Goal: Contribute content

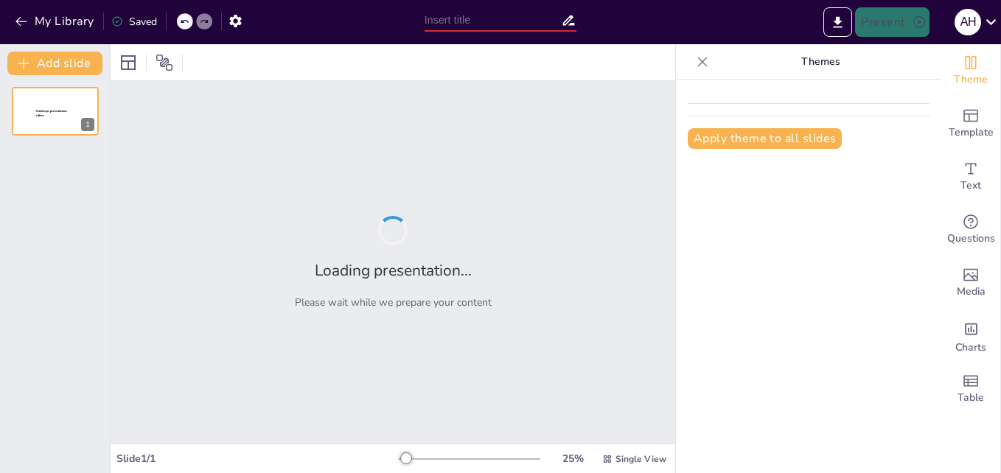
type input "Conservadores al Poder: Cambios Clave en [GEOGRAPHIC_DATA] ([DATE]-[DATE])"
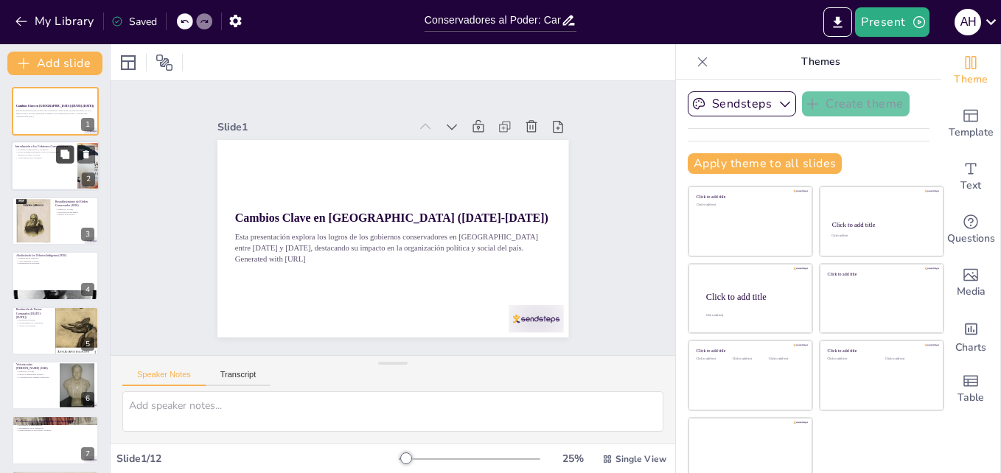
click at [60, 150] on icon at bounding box center [65, 155] width 10 height 10
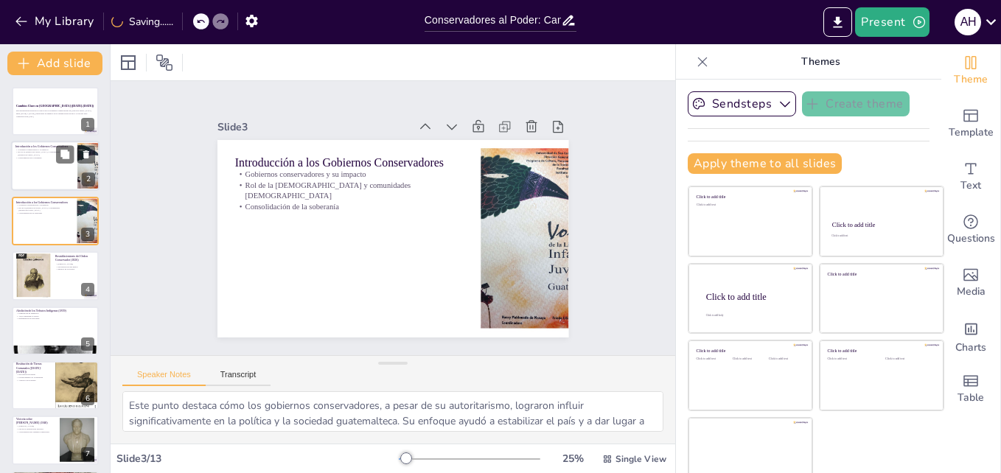
click at [60, 175] on div at bounding box center [55, 166] width 88 height 50
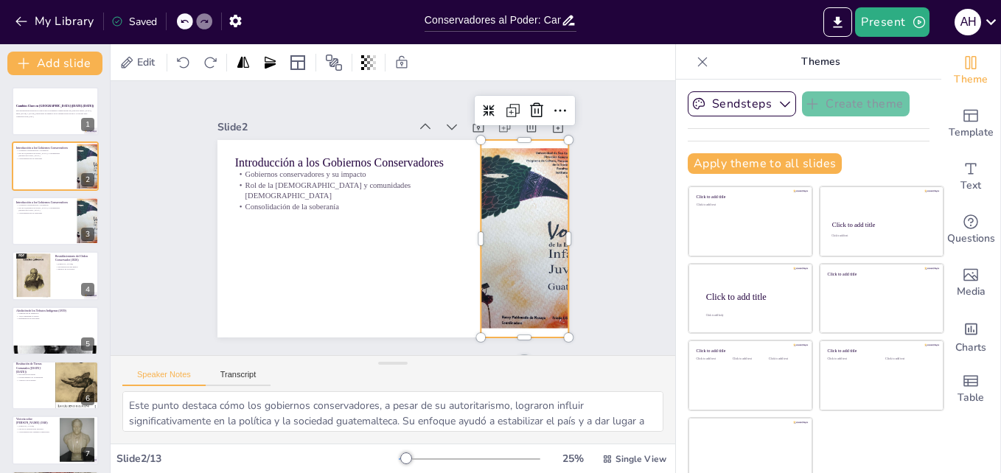
click at [441, 251] on div at bounding box center [320, 331] width 241 height 216
click at [27, 288] on div at bounding box center [32, 275] width 35 height 47
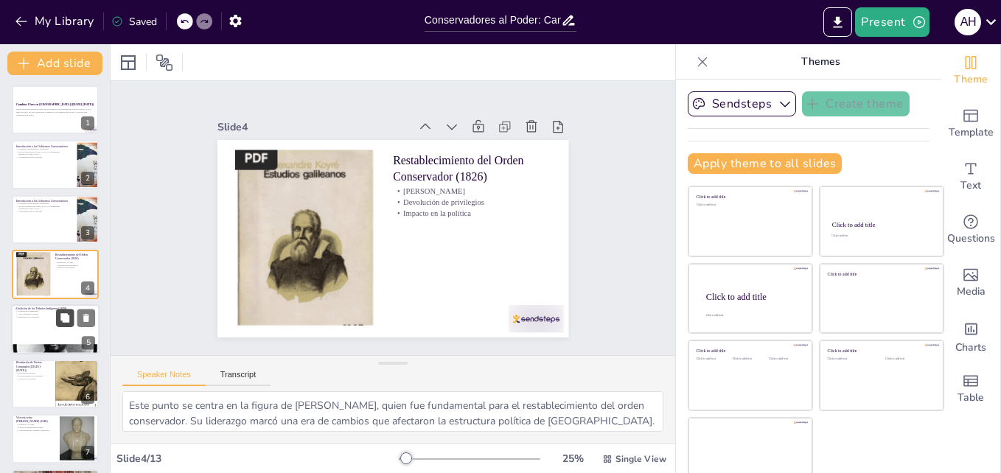
click at [60, 325] on button at bounding box center [65, 318] width 18 height 18
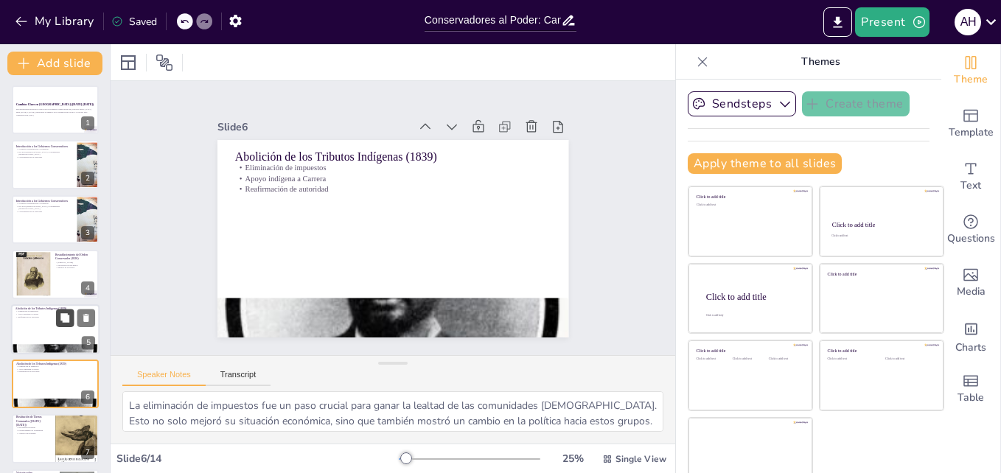
scroll to position [111, 0]
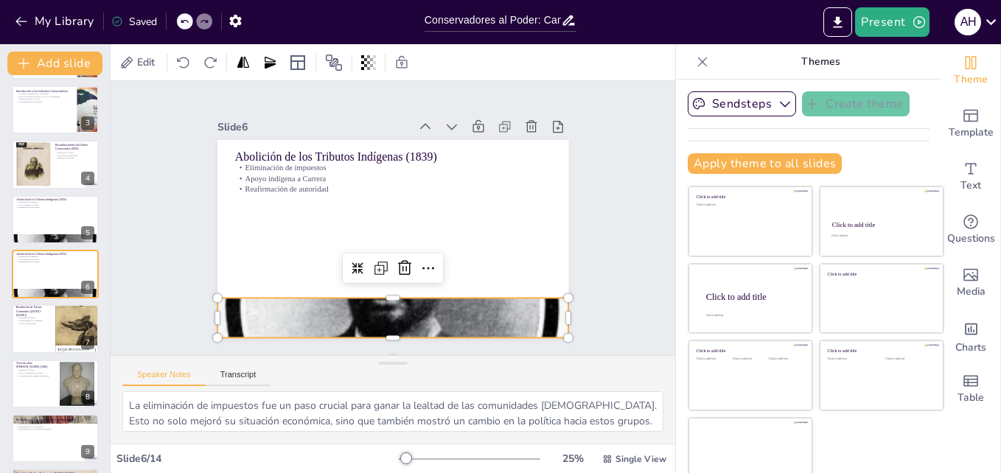
click at [331, 297] on div at bounding box center [352, 309] width 479 height 498
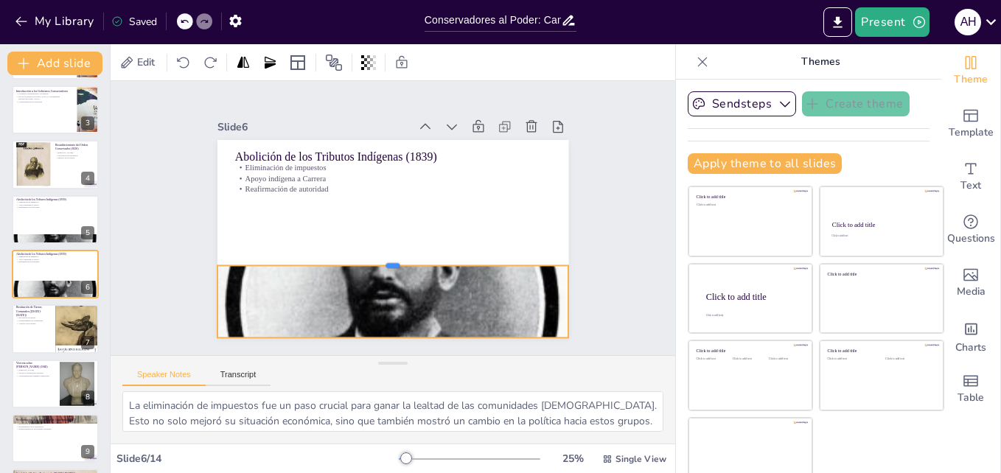
drag, startPoint x: 374, startPoint y: 291, endPoint x: 374, endPoint y: 259, distance: 32.4
click at [374, 259] on div at bounding box center [365, 188] width 269 height 244
click at [586, 267] on div "Slide 1 Cambios Clave en [GEOGRAPHIC_DATA] ([DATE]-[DATE]) Esta presentación ex…" at bounding box center [393, 218] width 456 height 283
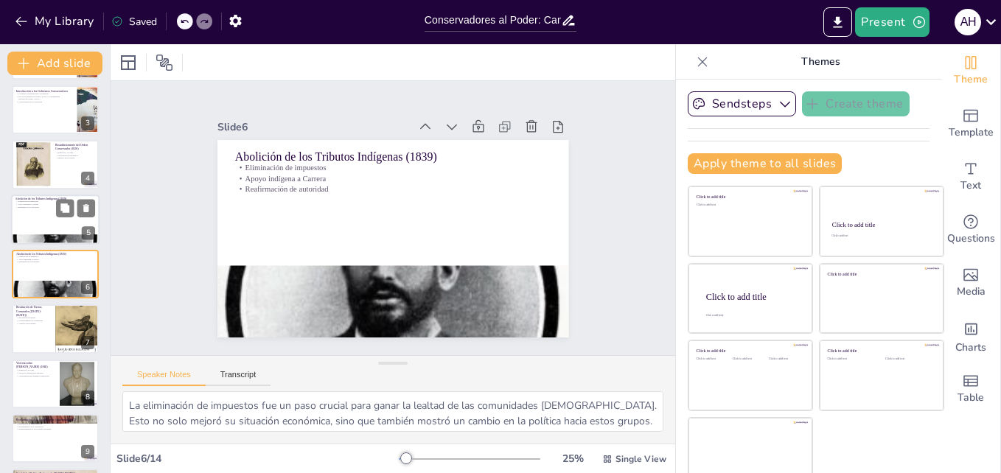
click at [47, 211] on div at bounding box center [55, 220] width 88 height 50
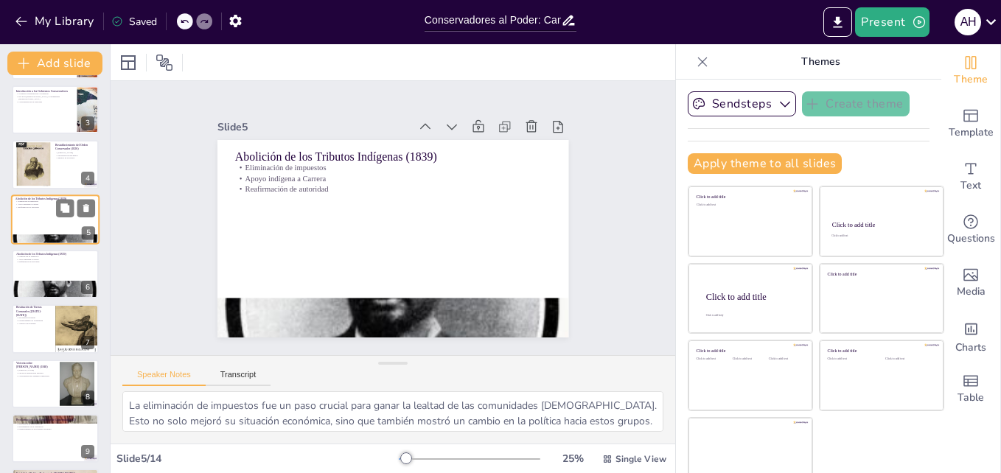
scroll to position [57, 0]
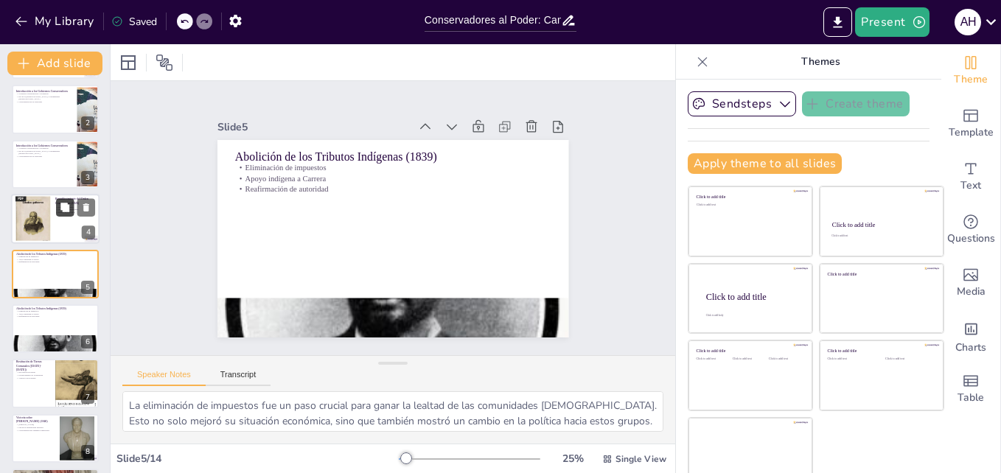
click at [66, 209] on icon at bounding box center [64, 207] width 9 height 9
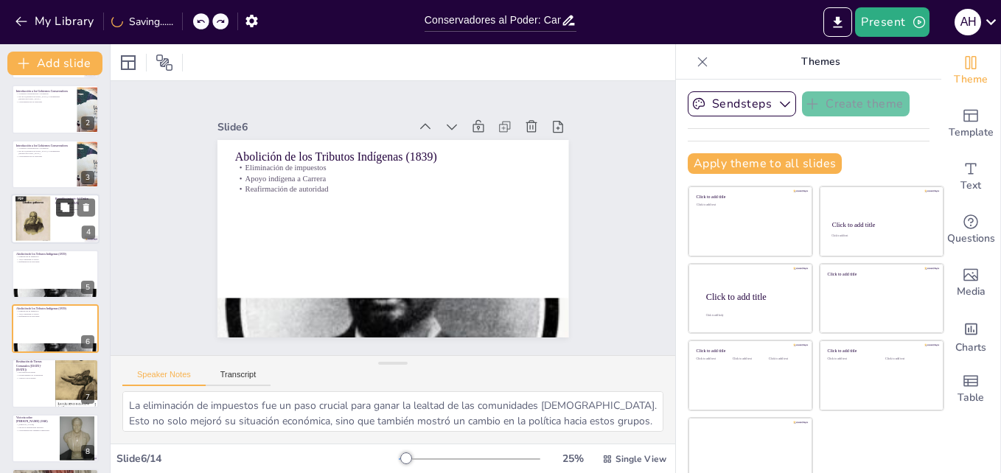
type textarea "Este punto se centra en la figura de [PERSON_NAME], quien fue fundamental para …"
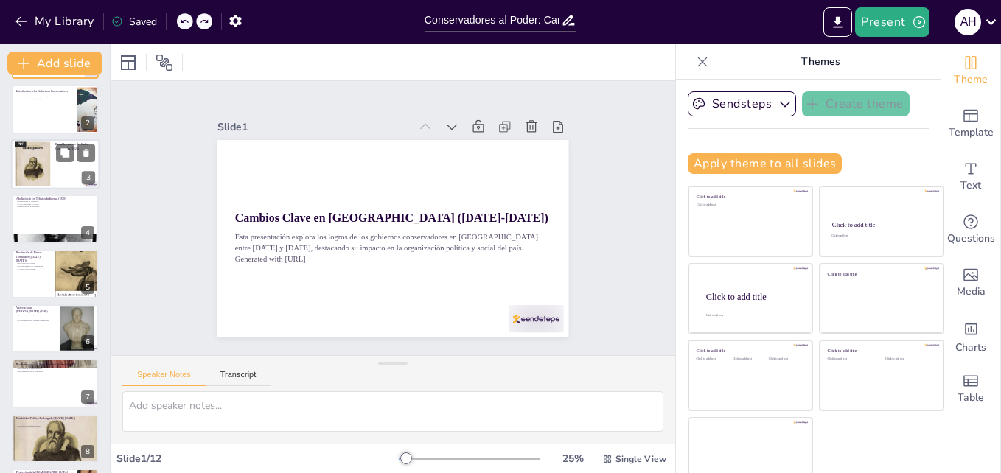
click at [55, 167] on div at bounding box center [55, 164] width 88 height 50
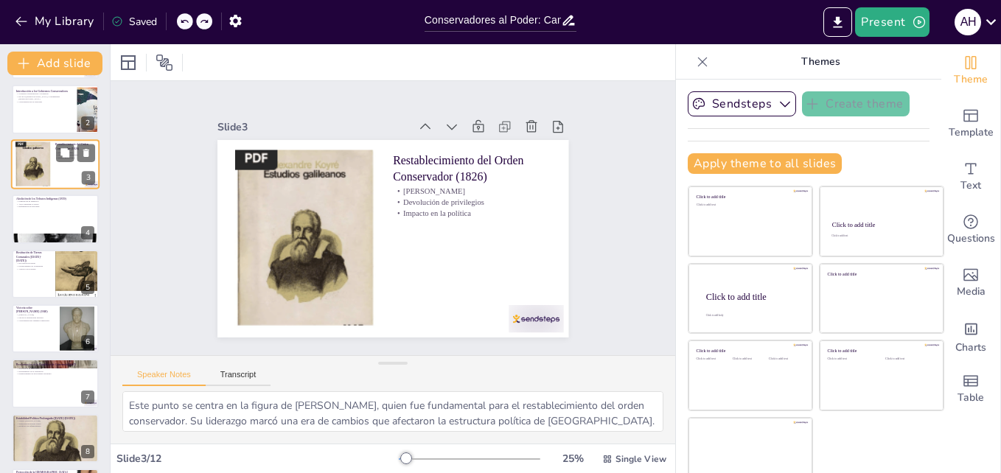
scroll to position [0, 0]
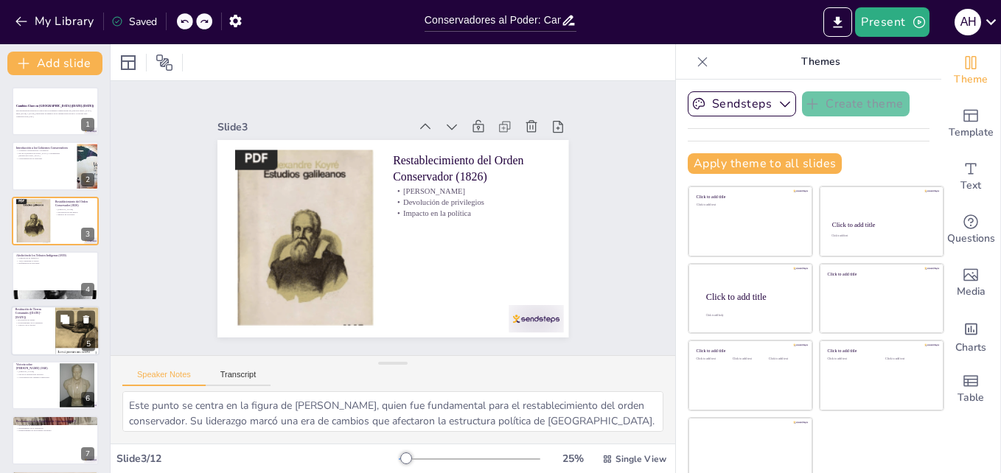
click at [50, 325] on p "Vínculo con el Estado" at bounding box center [32, 324] width 35 height 3
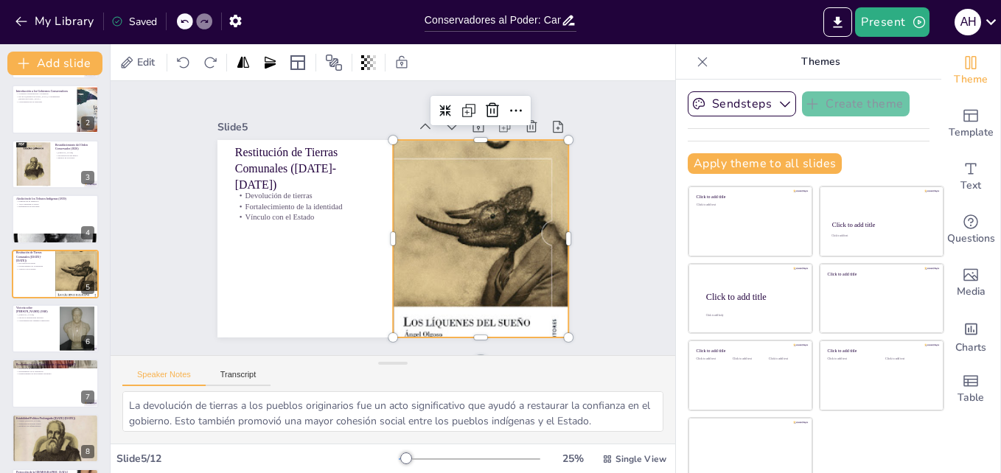
click at [412, 277] on div at bounding box center [319, 269] width 322 height 315
click at [52, 394] on div at bounding box center [55, 384] width 88 height 50
type textarea "La declaración de independencia fue un momento crucial que permitió a Guatemala…"
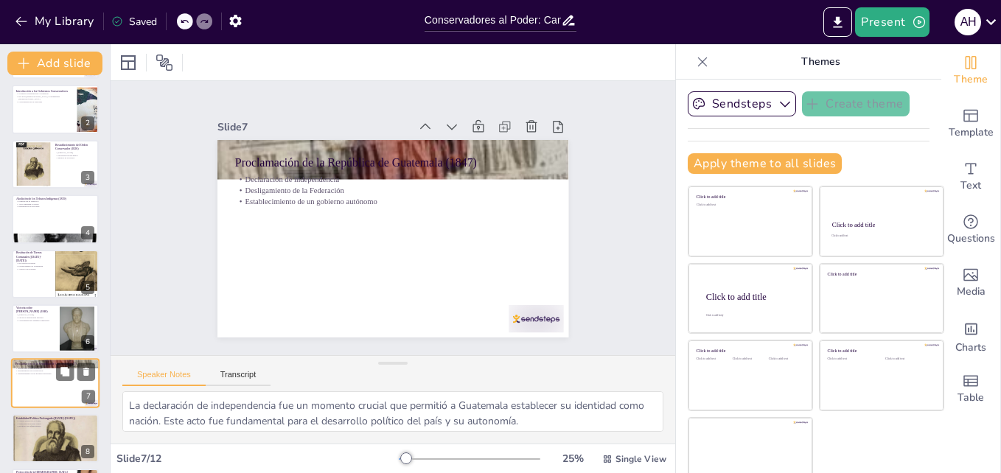
scroll to position [166, 0]
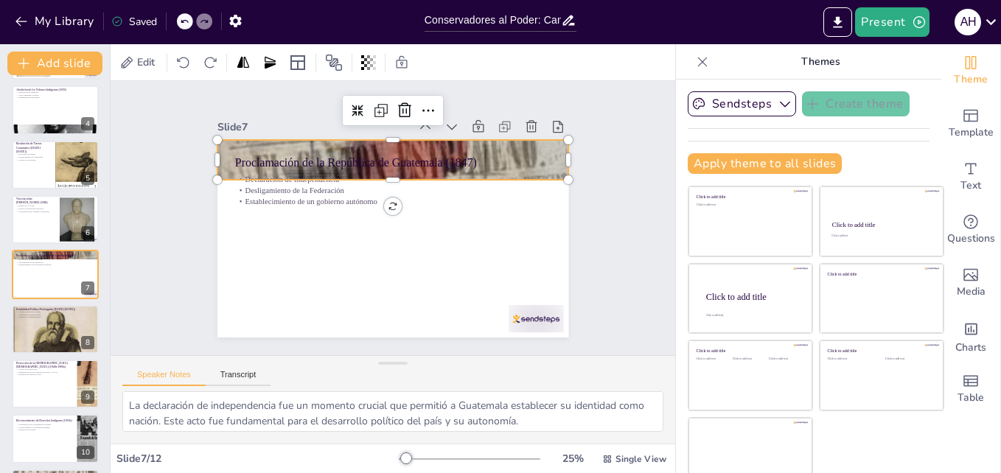
click at [216, 155] on div at bounding box center [440, 184] width 559 height 540
click at [216, 155] on div at bounding box center [422, 168] width 522 height 553
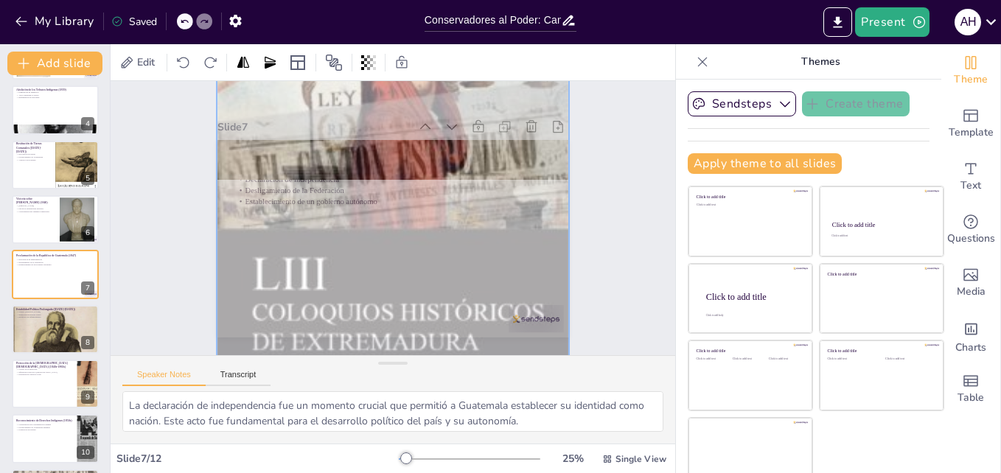
click at [216, 155] on div at bounding box center [443, 189] width 576 height 546
click at [216, 155] on div at bounding box center [449, 206] width 519 height 455
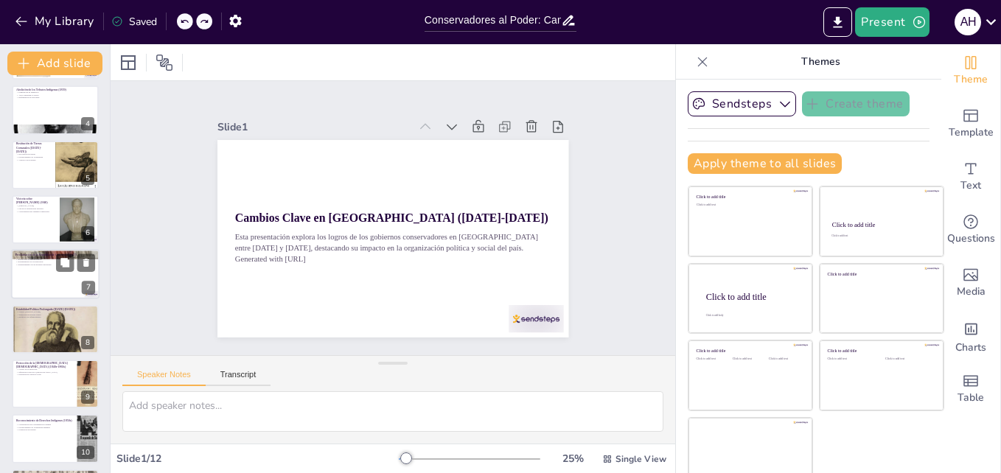
click at [51, 279] on div at bounding box center [55, 275] width 88 height 50
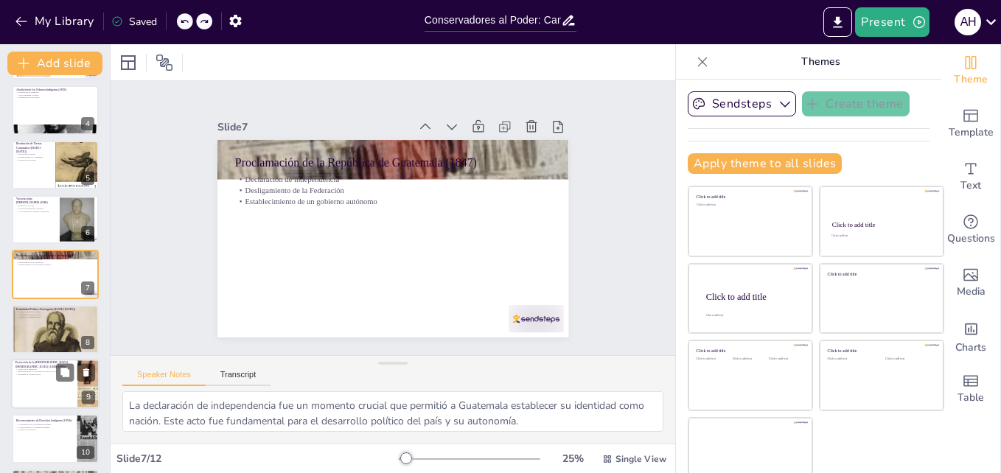
click at [41, 393] on div at bounding box center [55, 384] width 88 height 50
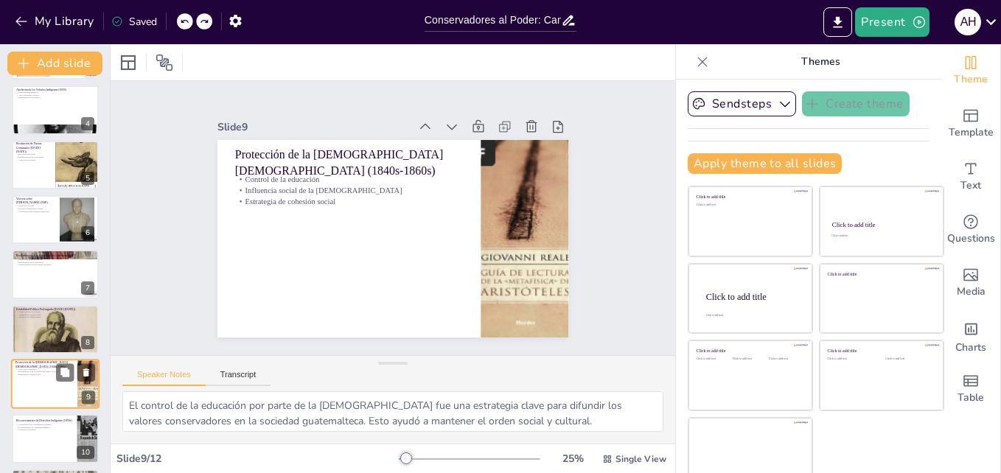
scroll to position [276, 0]
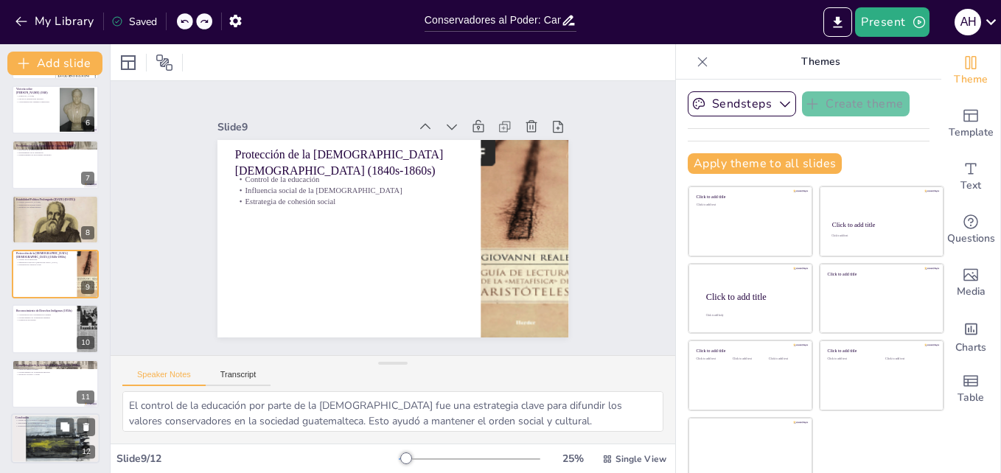
click at [51, 429] on div at bounding box center [55, 438] width 88 height 118
type textarea "El legado de los gobiernos conservadores es significativo, ya que establecieron…"
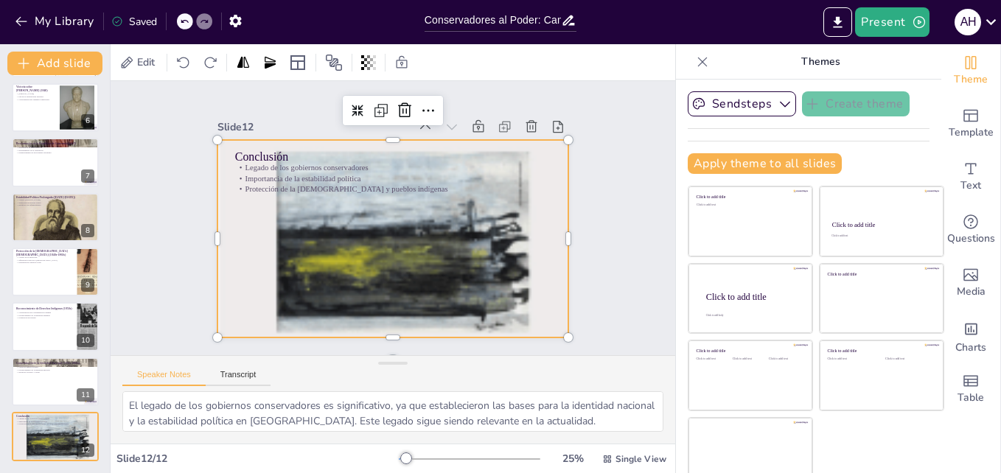
click at [396, 295] on div at bounding box center [381, 200] width 537 height 580
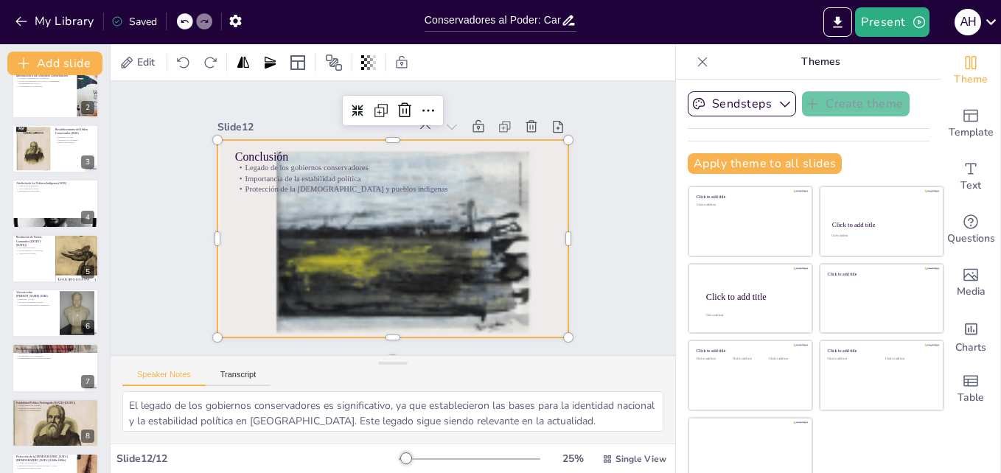
scroll to position [0, 0]
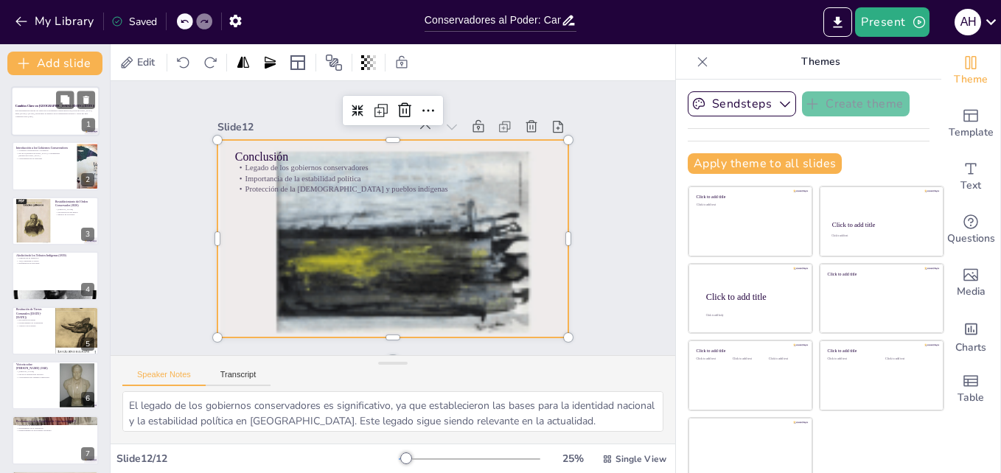
click at [57, 127] on div at bounding box center [55, 111] width 88 height 50
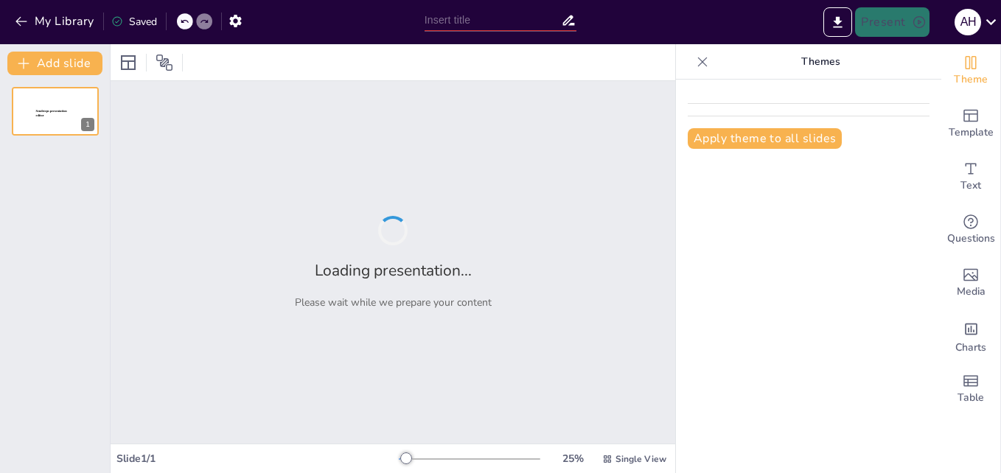
type input "Los Conservadores en Guatemala: Un Viaje por sus Logros"
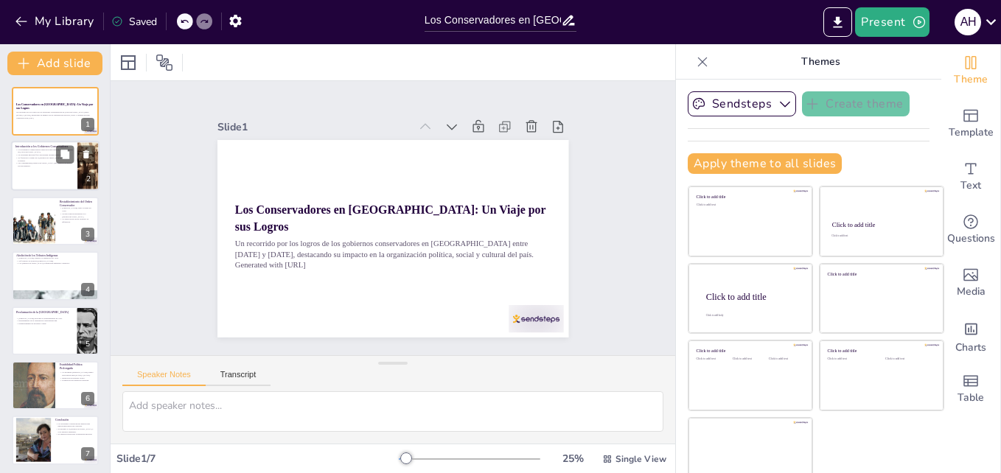
click at [40, 172] on div at bounding box center [55, 166] width 88 height 50
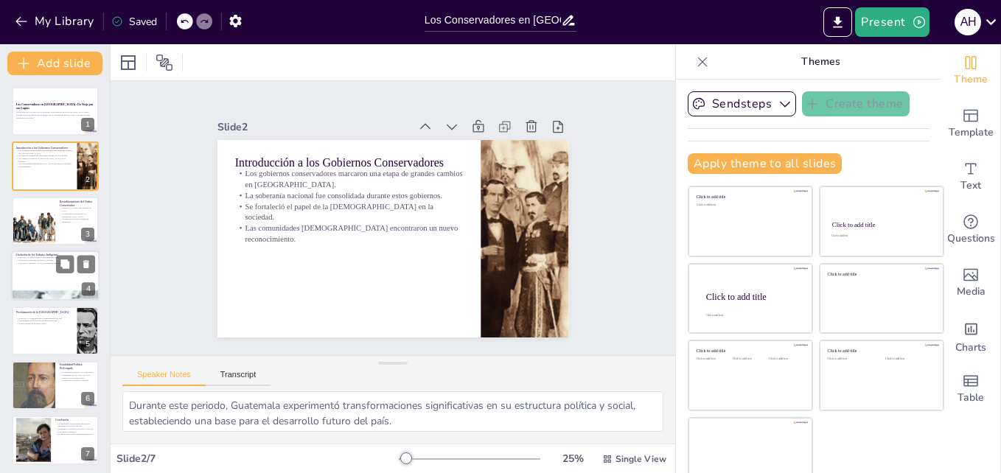
click at [45, 256] on p "Rafael Carrera eliminó los impuestos en 1839." at bounding box center [55, 257] width 80 height 3
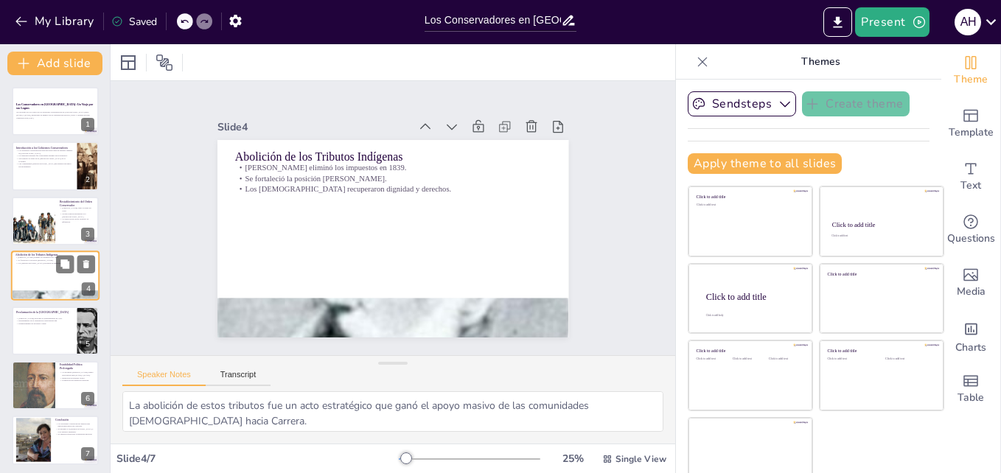
scroll to position [1, 0]
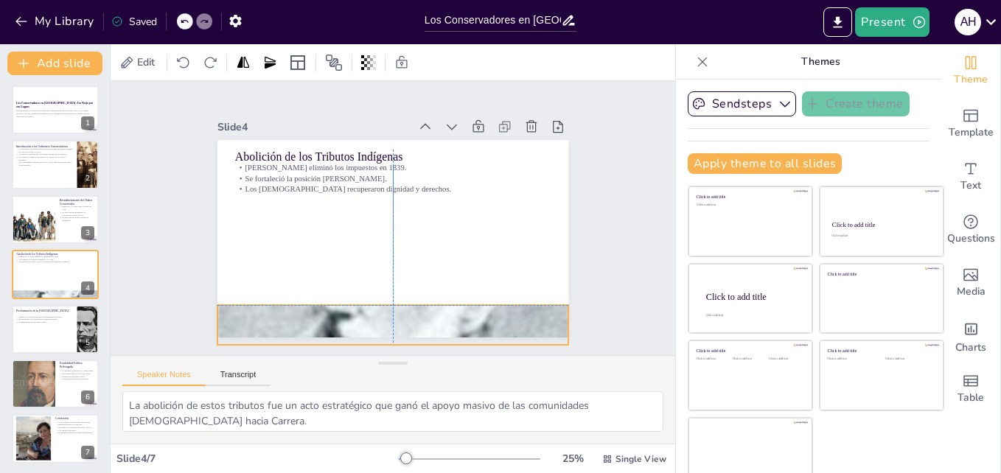
click at [253, 313] on div at bounding box center [340, 310] width 514 height 539
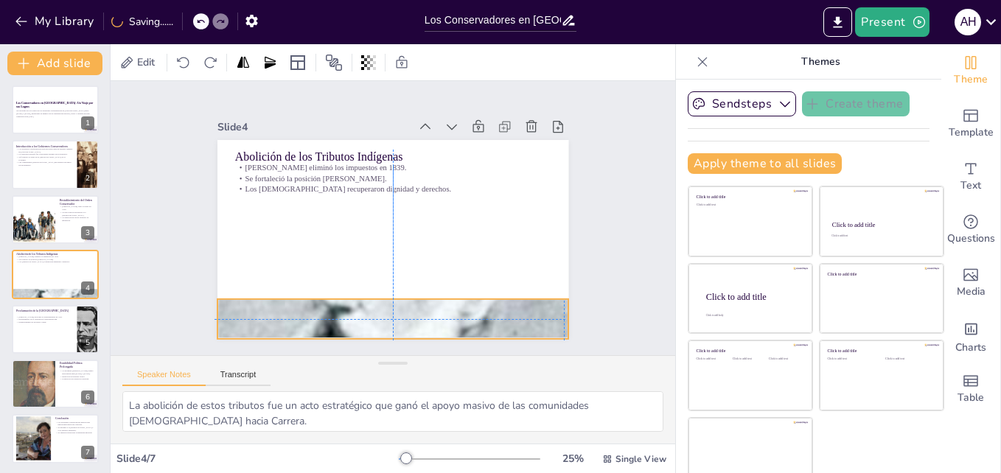
click at [250, 309] on div at bounding box center [361, 314] width 463 height 508
click at [33, 218] on div at bounding box center [33, 220] width 88 height 50
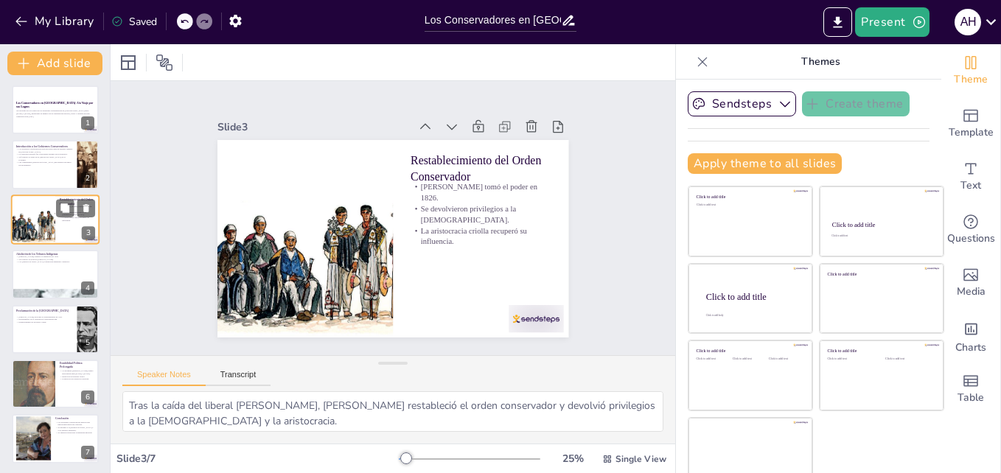
scroll to position [0, 0]
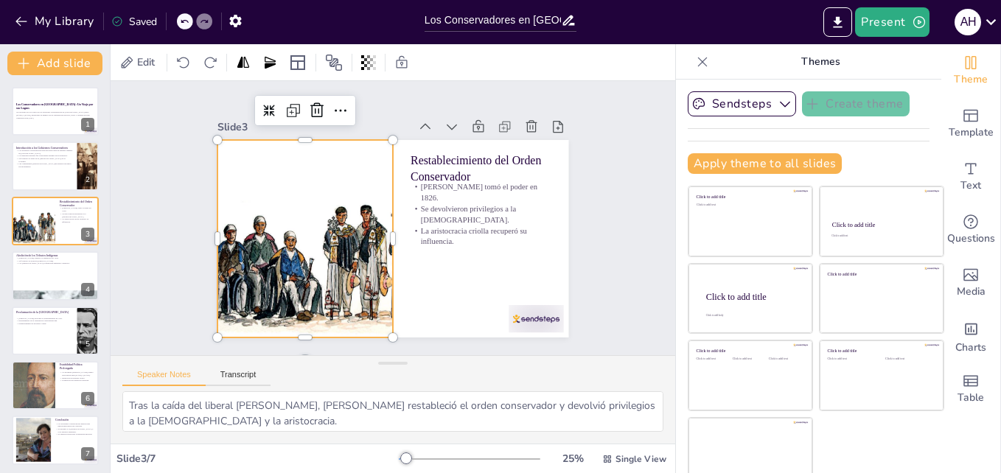
click at [315, 225] on div at bounding box center [306, 192] width 399 height 345
click at [372, 232] on div at bounding box center [395, 196] width 52 height 195
click at [51, 393] on div at bounding box center [33, 385] width 72 height 50
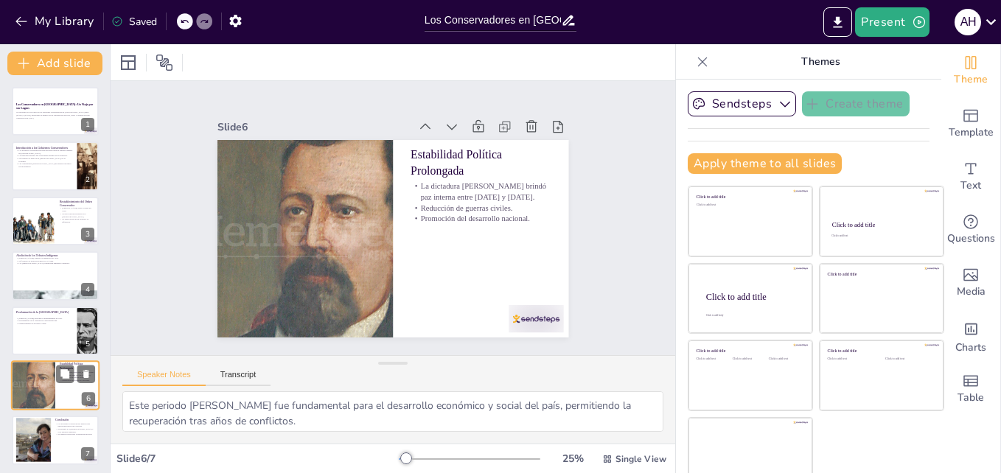
scroll to position [4, 0]
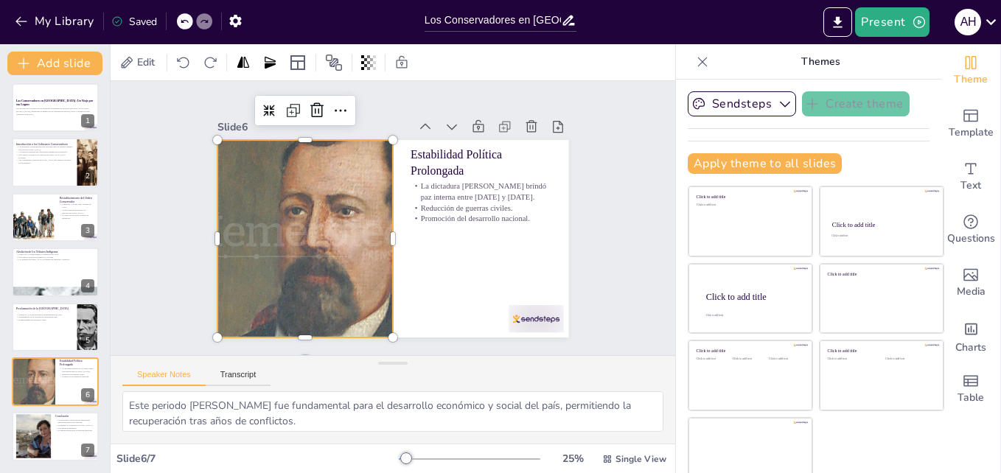
click at [276, 234] on div at bounding box center [331, 152] width 315 height 347
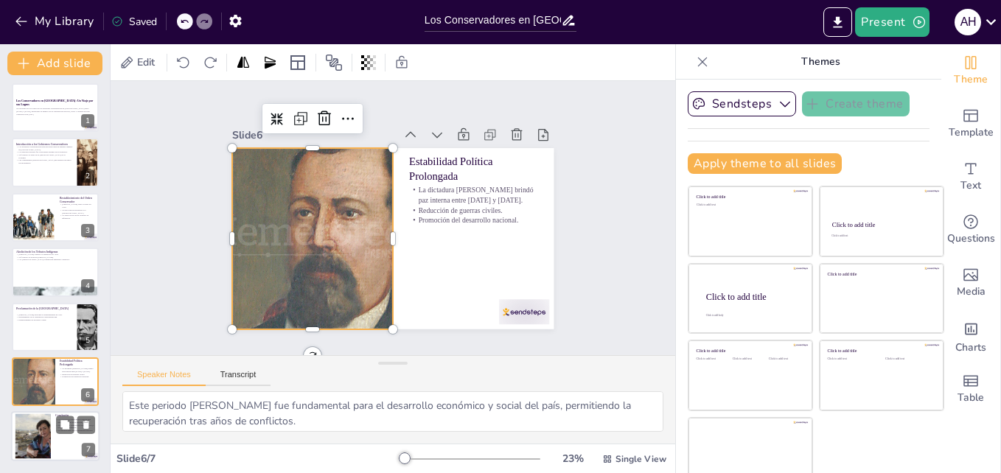
click at [60, 437] on div at bounding box center [55, 437] width 88 height 50
type textarea "Esta huella se refleja en la independencia y en la consolidación de la identida…"
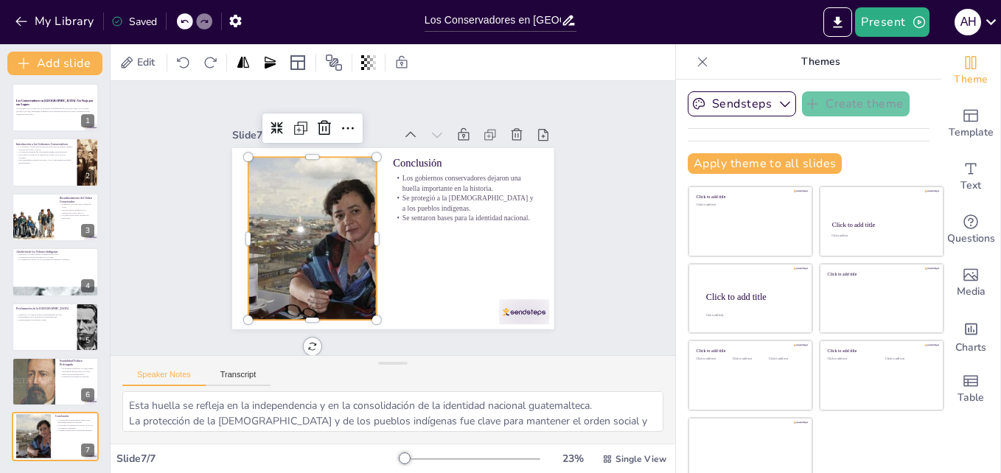
click at [335, 242] on div at bounding box center [423, 141] width 276 height 294
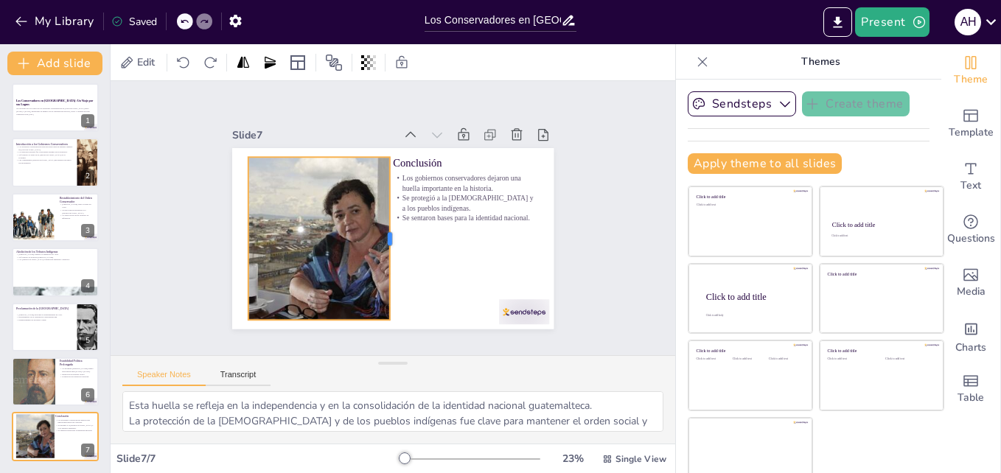
drag, startPoint x: 360, startPoint y: 228, endPoint x: 373, endPoint y: 248, distance: 23.9
click at [373, 248] on div at bounding box center [389, 238] width 61 height 158
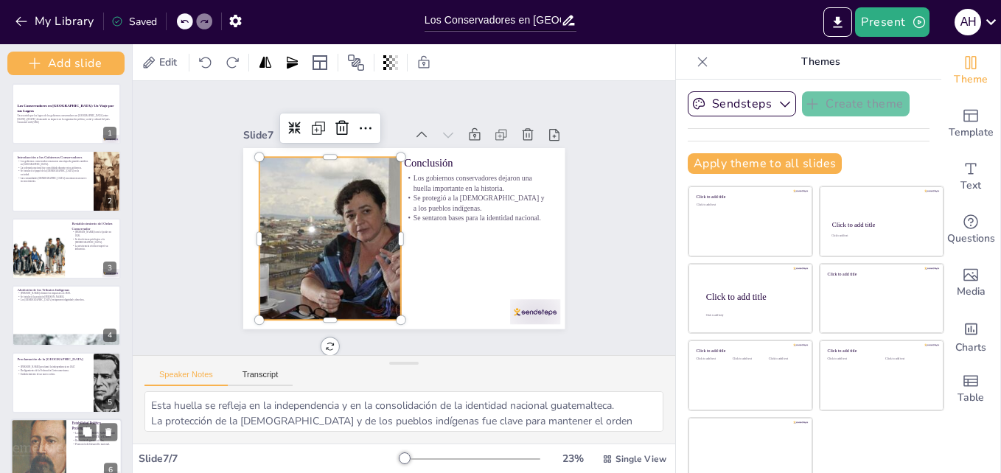
drag, startPoint x: 108, startPoint y: 394, endPoint x: 111, endPoint y: 420, distance: 25.9
click at [111, 420] on div "Add slide Los Conservadores en Guatemala: Un Viaje por sus Logros Un recorrido …" at bounding box center [66, 258] width 133 height 429
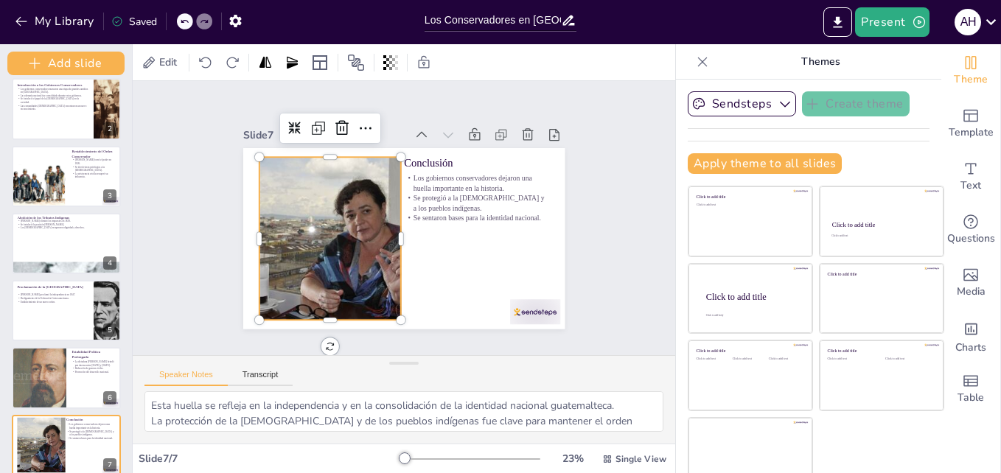
scroll to position [0, 0]
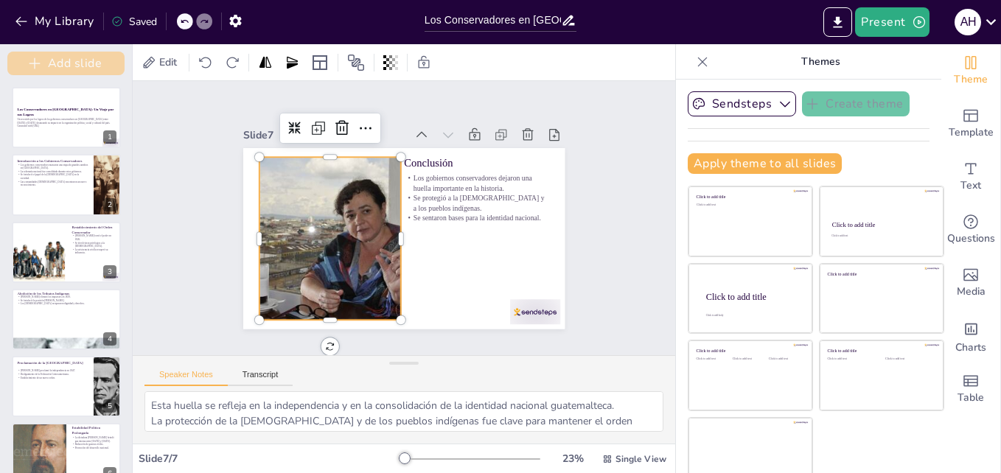
click at [43, 61] on button "Add slide" at bounding box center [65, 64] width 117 height 24
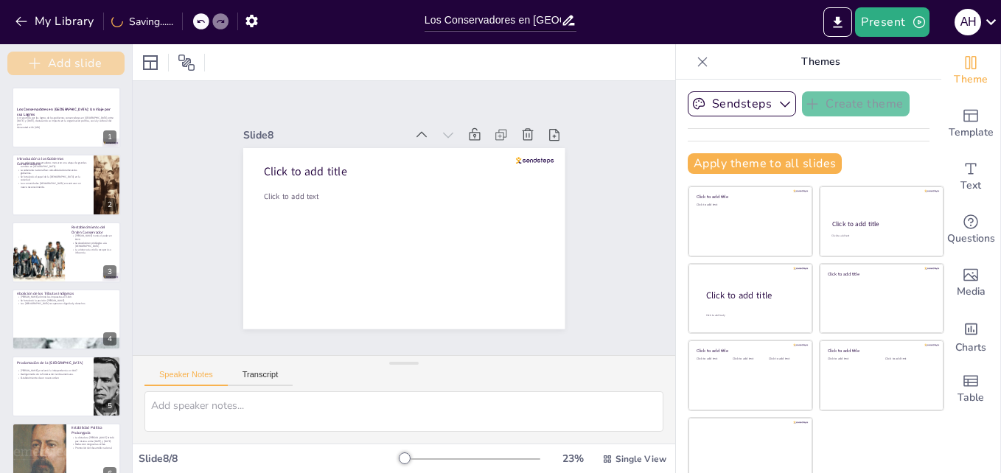
click at [43, 61] on button "Add slide" at bounding box center [65, 64] width 117 height 24
